Goal: Complete application form

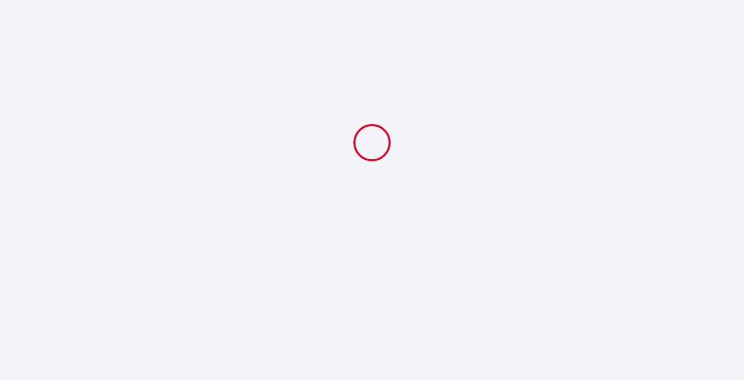
select select
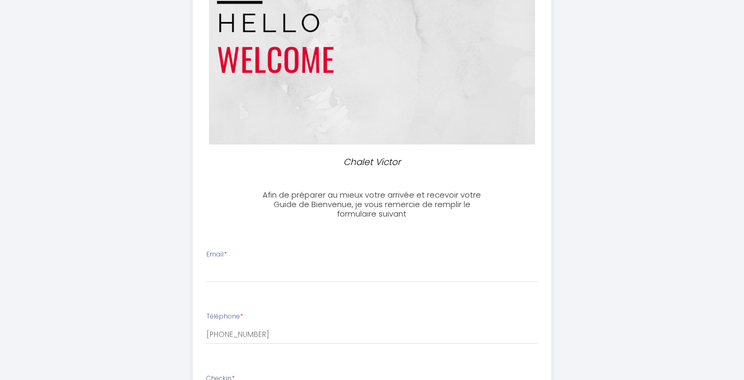
scroll to position [157, 0]
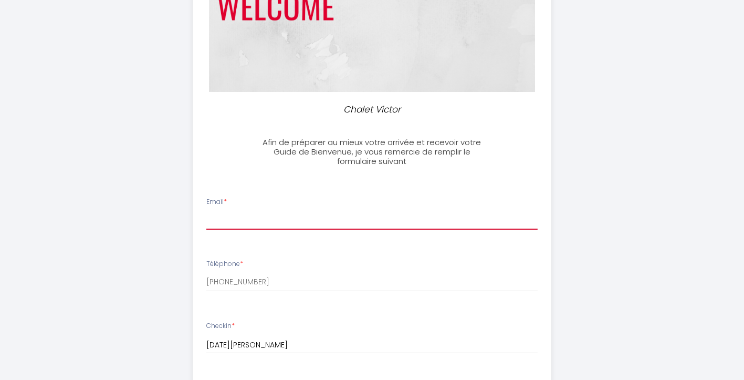
click at [251, 216] on input "Email *" at bounding box center [371, 220] width 331 height 19
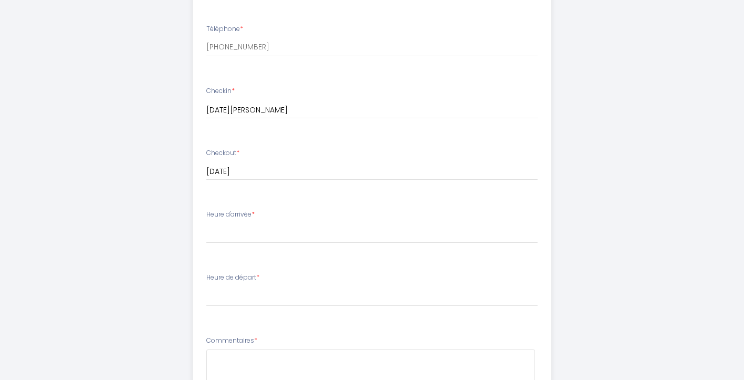
scroll to position [420, 0]
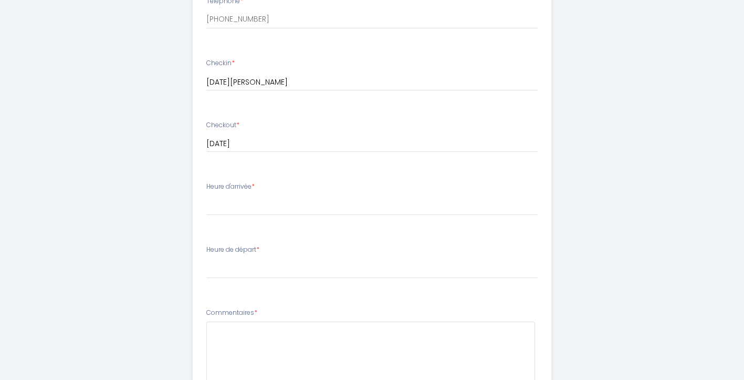
type input "[PERSON_NAME][EMAIL_ADDRESS][DOMAIN_NAME]"
click at [268, 203] on select "16:00 16:30 17:00 17:30 18:00 18:30 19:00 19:30 20:00 20:30 21:00 21:30 22:00 2…" at bounding box center [371, 205] width 331 height 20
select select "16:00"
click at [206, 195] on select "16:00 16:30 17:00 17:30 18:00 18:30 19:00 19:30 20:00 20:30 21:00 21:30 22:00 2…" at bounding box center [371, 205] width 331 height 20
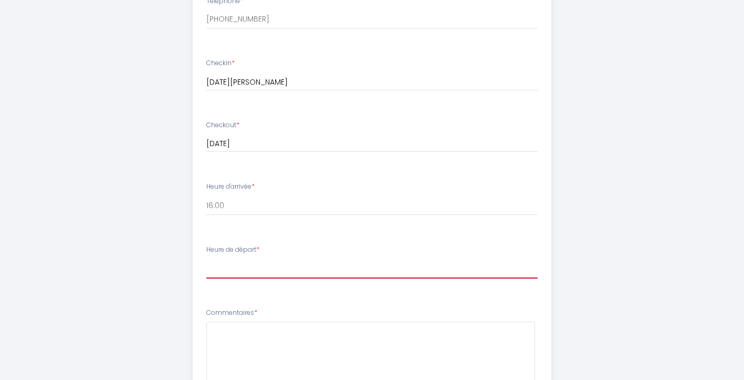
click at [270, 265] on select "00:00 00:30 01:00 01:30 02:00 02:30 03:00 03:30 04:00 04:30 05:00 05:30 06:00 0…" at bounding box center [371, 268] width 331 height 20
select select "10:00"
click at [206, 258] on select "00:00 00:30 01:00 01:30 02:00 02:30 03:00 03:30 04:00 04:30 05:00 05:30 06:00 0…" at bounding box center [371, 268] width 331 height 20
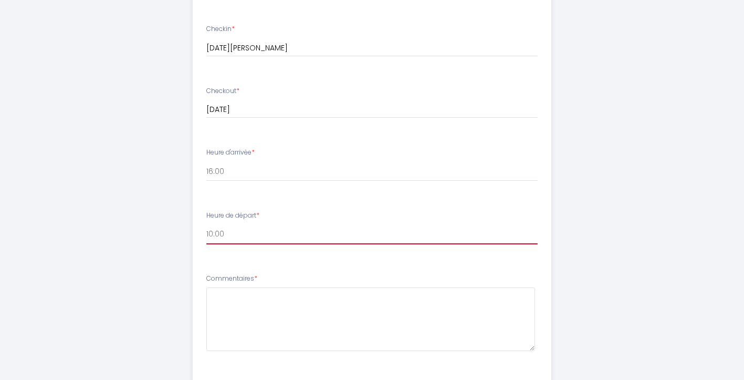
scroll to position [472, 0]
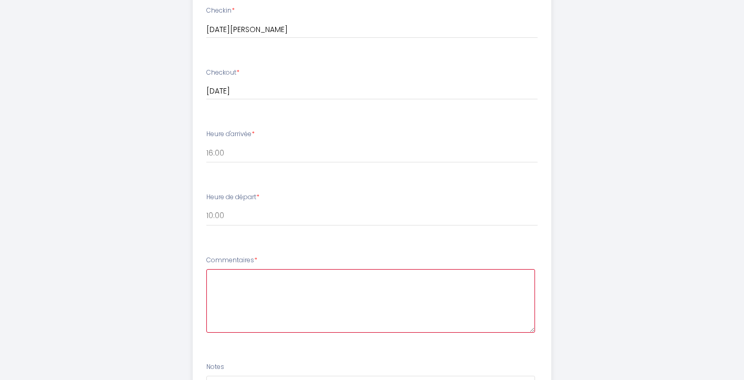
click at [282, 293] on textarea at bounding box center [370, 301] width 329 height 64
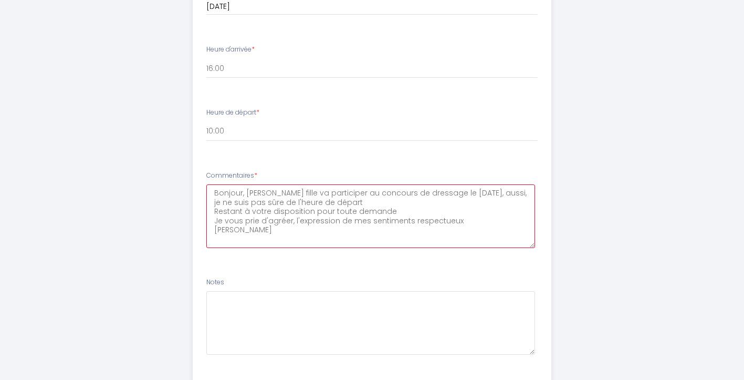
scroll to position [621, 0]
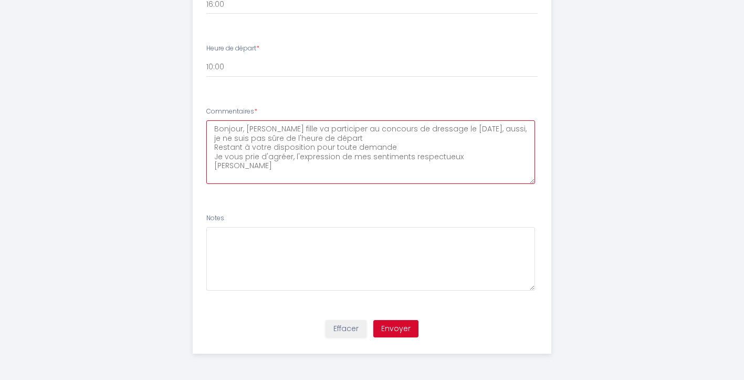
type textarea "Bonjour, [PERSON_NAME] fille va participer au concours de dressage le [DATE], a…"
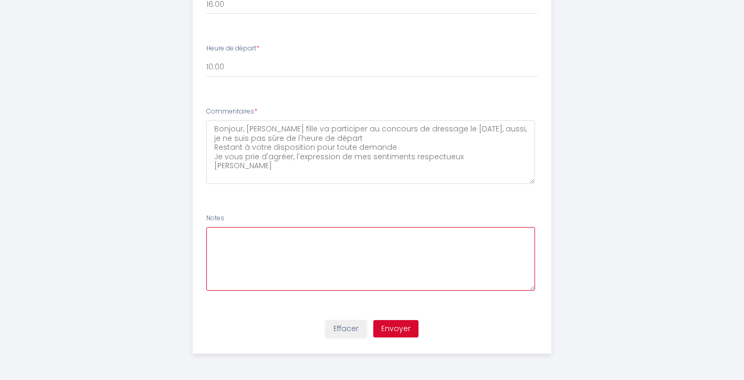
click at [271, 245] on textarea at bounding box center [370, 259] width 329 height 64
type textarea "nous aurons également un chien car il était indiqué que les animaux sont accept…"
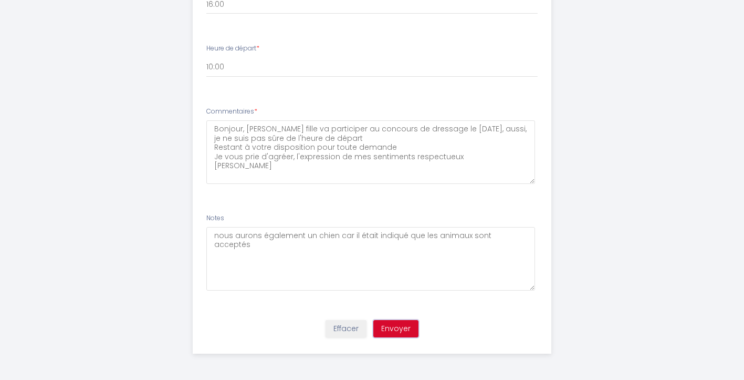
click at [402, 328] on button "Envoyer" at bounding box center [395, 329] width 45 height 18
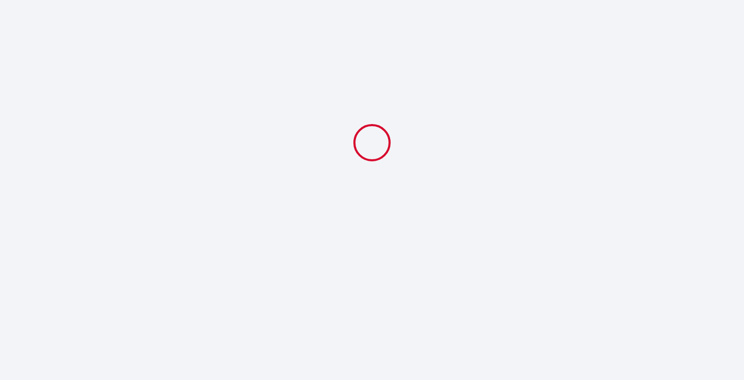
scroll to position [0, 0]
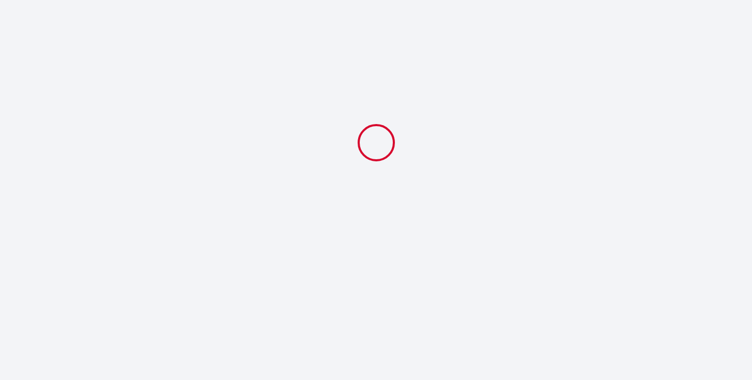
select select "10:00"
